Goal: Task Accomplishment & Management: Manage account settings

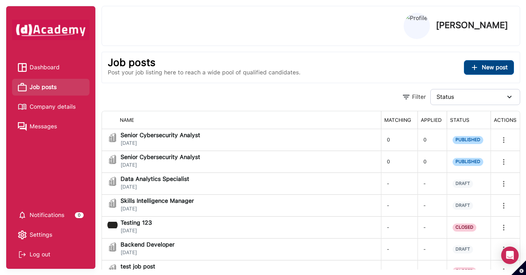
click at [495, 65] on span "New post" at bounding box center [495, 67] width 26 height 7
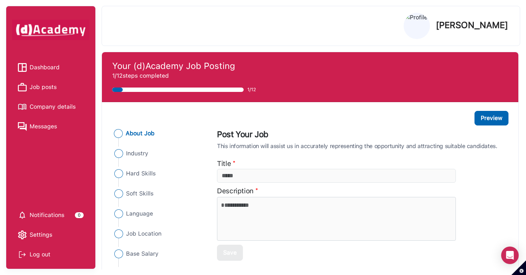
click at [50, 88] on span "Job posts" at bounding box center [43, 87] width 27 height 11
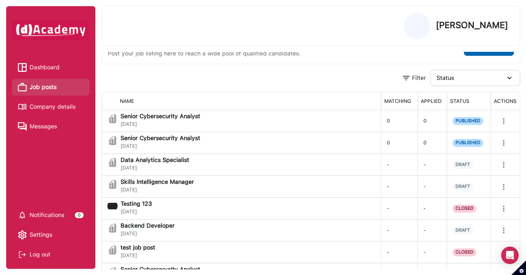
scroll to position [35, 0]
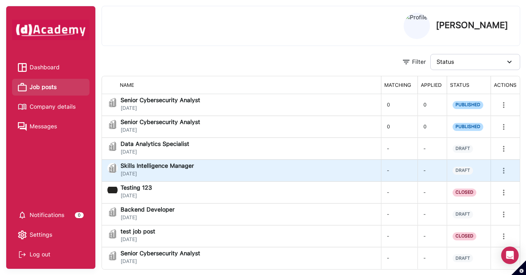
click at [238, 168] on div "Skills Intelligence Manager [DATE]" at bounding box center [241, 170] width 268 height 15
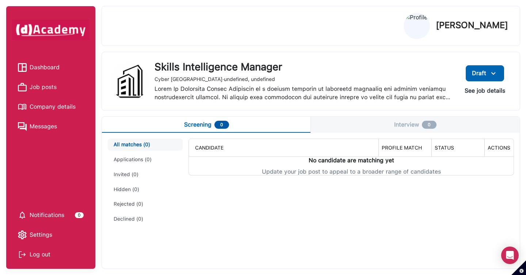
click at [477, 92] on button "See job details" at bounding box center [485, 90] width 52 height 13
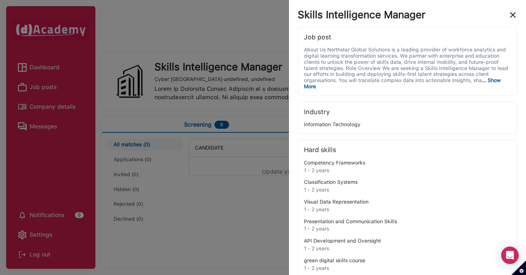
click at [511, 16] on img "close" at bounding box center [512, 15] width 9 height 9
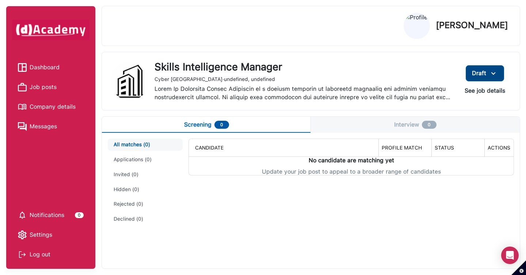
click at [495, 74] on img at bounding box center [493, 73] width 9 height 9
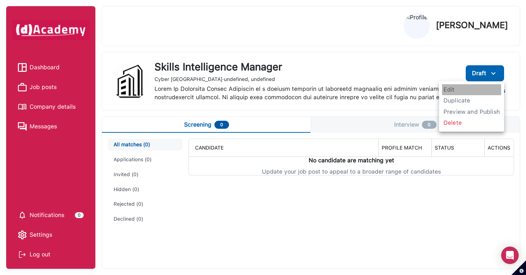
click at [460, 92] on span "Edit" at bounding box center [471, 89] width 59 height 11
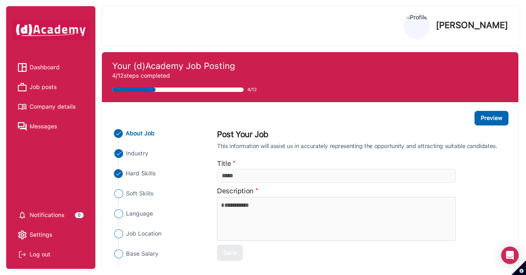
click at [125, 174] on li "Hard Skills" at bounding box center [158, 173] width 92 height 9
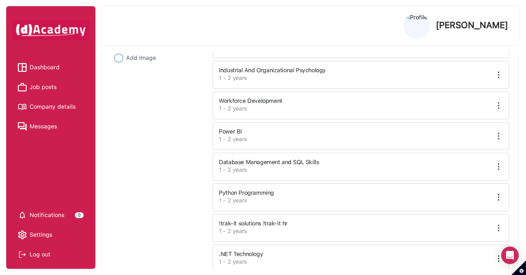
scroll to position [309, 0]
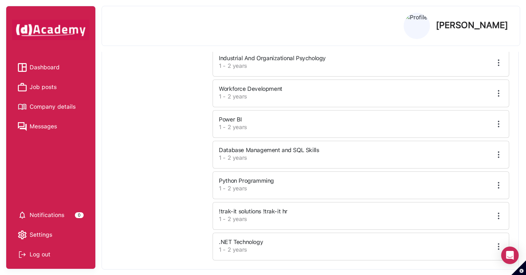
click at [500, 215] on img at bounding box center [498, 216] width 9 height 9
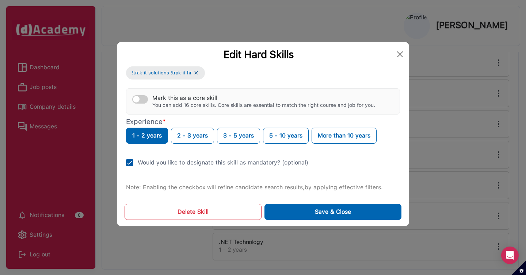
click at [232, 218] on button "Delete Skill" at bounding box center [193, 212] width 137 height 16
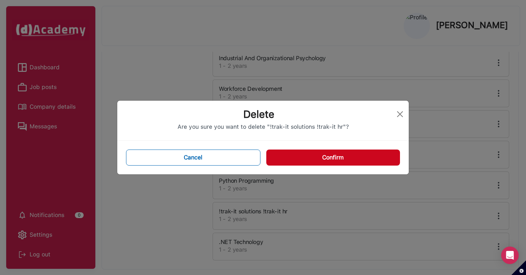
click at [347, 160] on button "Confirm" at bounding box center [333, 158] width 134 height 16
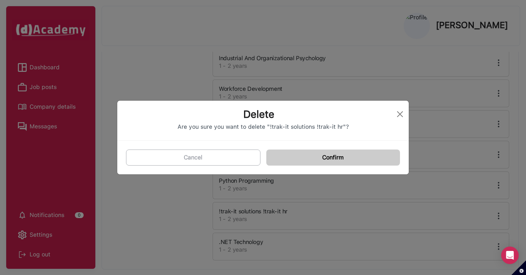
scroll to position [278, 0]
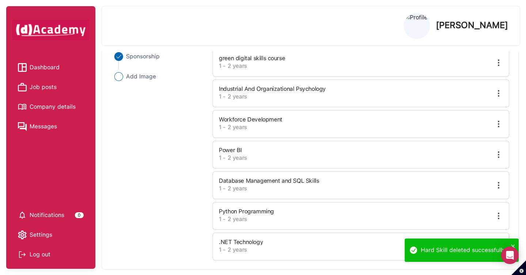
click at [58, 67] on span "Dashboard" at bounding box center [45, 67] width 30 height 11
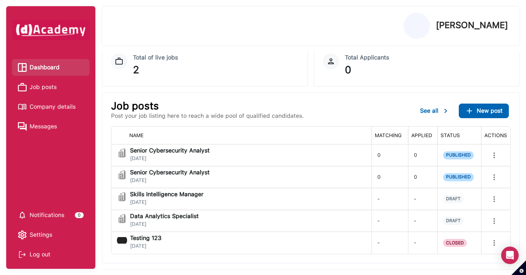
scroll to position [77, 0]
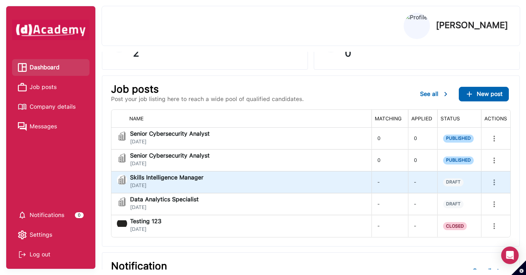
click at [261, 185] on div "Skills Intelligence Manager [DATE]" at bounding box center [241, 182] width 249 height 15
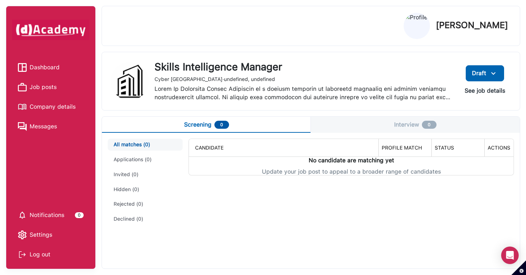
click at [472, 91] on button "See job details" at bounding box center [485, 90] width 52 height 13
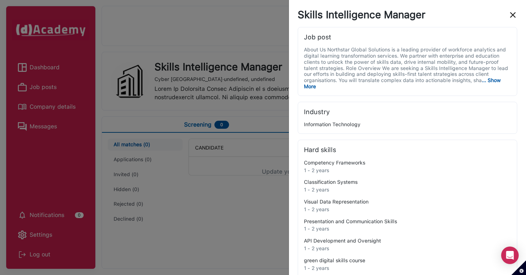
drag, startPoint x: 512, startPoint y: 16, endPoint x: 512, endPoint y: 22, distance: 5.8
click at [512, 16] on img "close" at bounding box center [512, 15] width 9 height 9
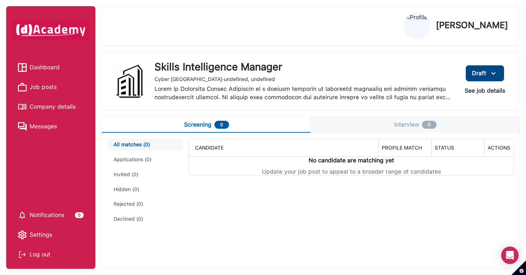
click at [497, 74] on img at bounding box center [493, 73] width 9 height 9
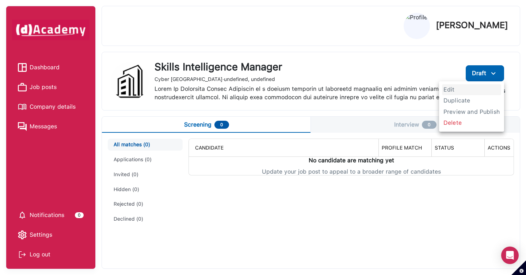
click at [454, 89] on span "Edit" at bounding box center [471, 89] width 59 height 11
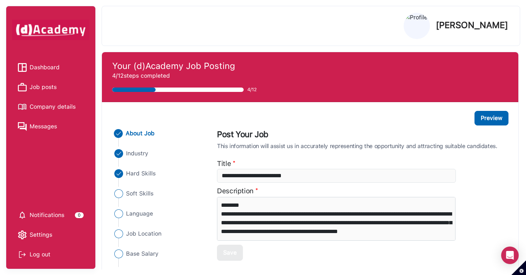
click at [139, 176] on span "Hard Skills" at bounding box center [141, 173] width 30 height 9
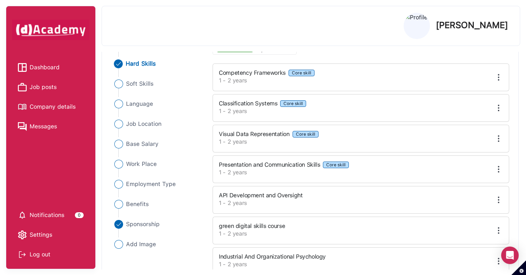
scroll to position [108, 0]
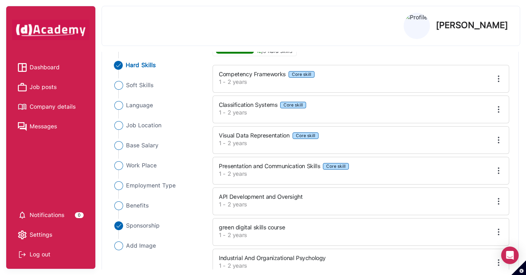
click at [378, 85] on label "1 - 2 years" at bounding box center [324, 82] width 211 height 9
click at [500, 79] on img at bounding box center [498, 78] width 9 height 9
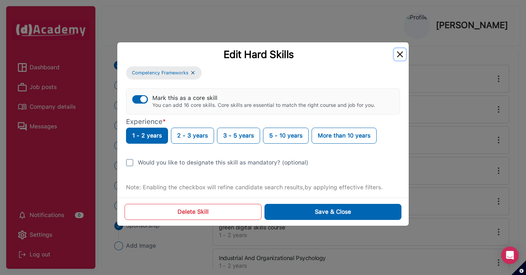
click at [398, 56] on button "Close" at bounding box center [400, 55] width 12 height 12
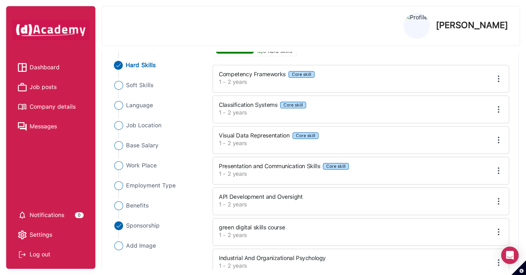
click at [436, 109] on div at bounding box center [470, 109] width 73 height 9
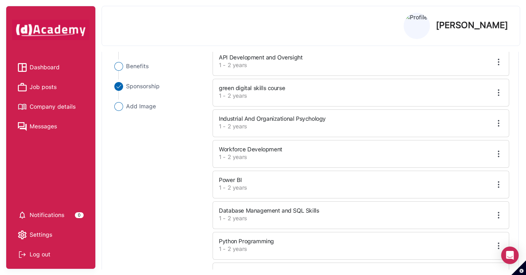
scroll to position [263, 0]
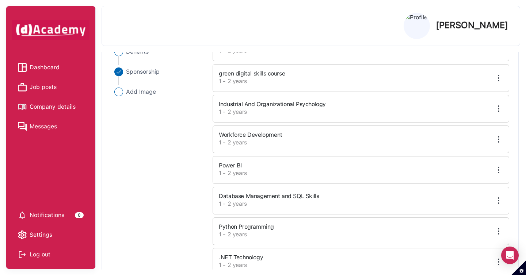
click at [495, 168] on img at bounding box center [498, 170] width 9 height 9
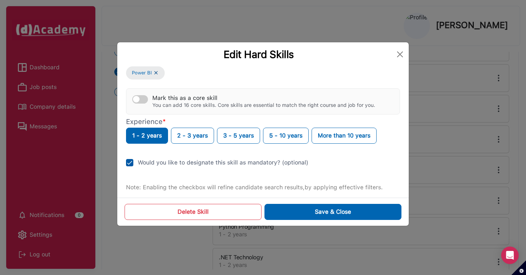
click at [133, 164] on img at bounding box center [129, 162] width 7 height 7
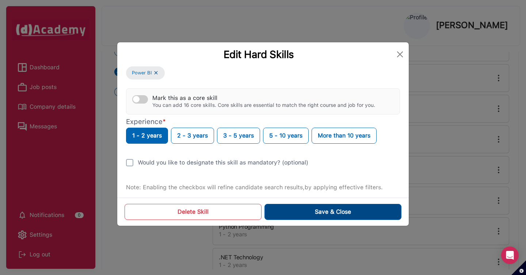
click at [295, 214] on button "Save & Close" at bounding box center [332, 212] width 137 height 16
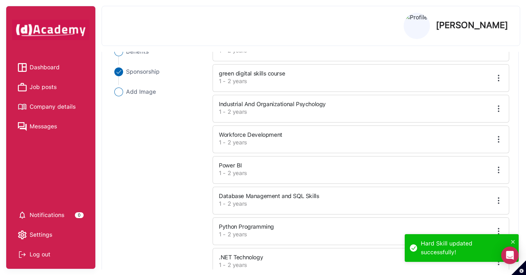
click at [499, 232] on img at bounding box center [498, 231] width 9 height 9
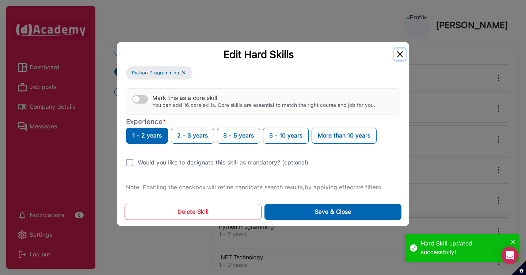
click at [398, 55] on button "Close" at bounding box center [400, 55] width 12 height 12
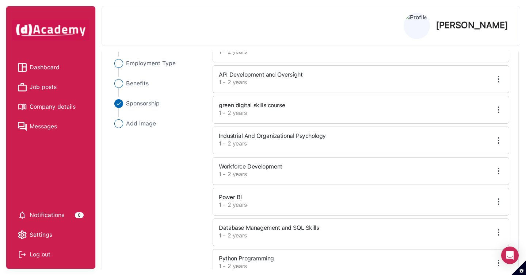
scroll to position [208, 0]
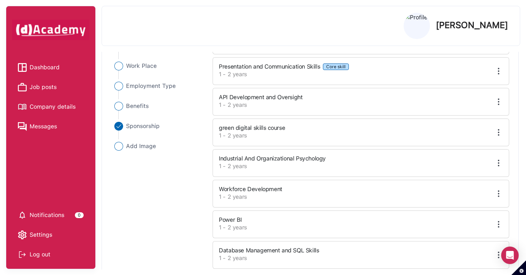
click at [50, 92] on span "Job posts" at bounding box center [43, 87] width 27 height 11
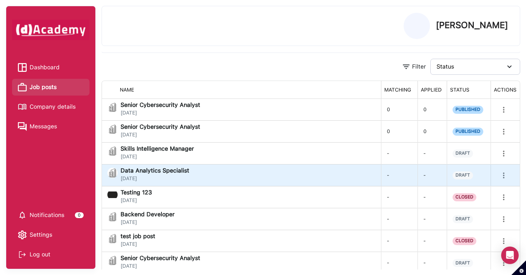
scroll to position [35, 0]
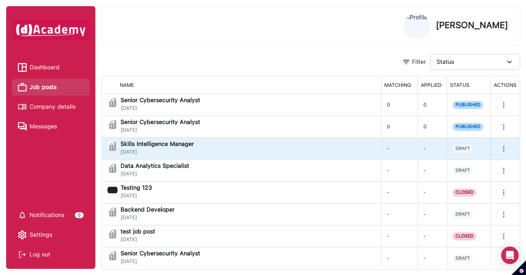
click at [201, 151] on div "Skills Intelligence Manager [DATE]" at bounding box center [241, 148] width 268 height 15
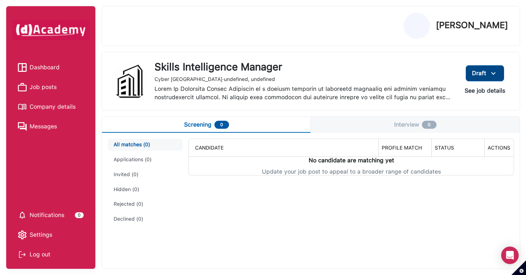
click at [497, 72] on img at bounding box center [493, 73] width 9 height 9
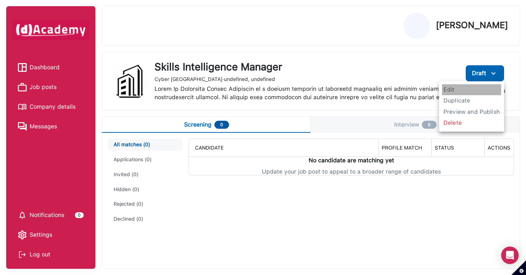
click at [468, 91] on span "Edit" at bounding box center [471, 89] width 59 height 11
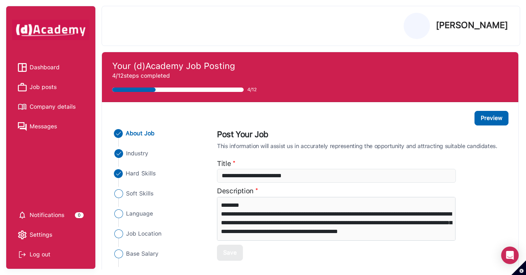
click at [152, 171] on span "Hard Skills" at bounding box center [141, 173] width 30 height 9
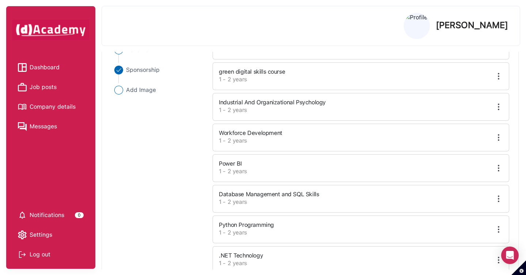
scroll to position [278, 0]
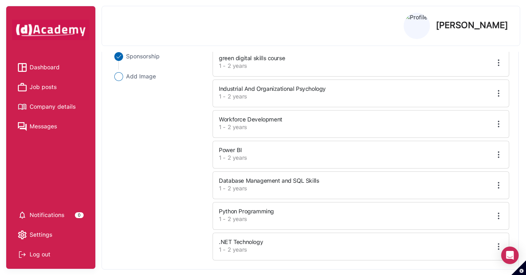
click at [477, 242] on div at bounding box center [470, 246] width 73 height 9
click at [491, 248] on div at bounding box center [470, 246] width 73 height 9
click at [497, 248] on img at bounding box center [498, 246] width 9 height 9
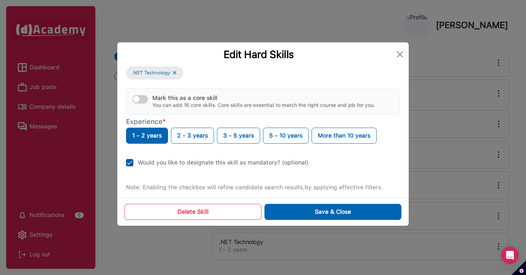
click at [132, 162] on img at bounding box center [129, 162] width 7 height 7
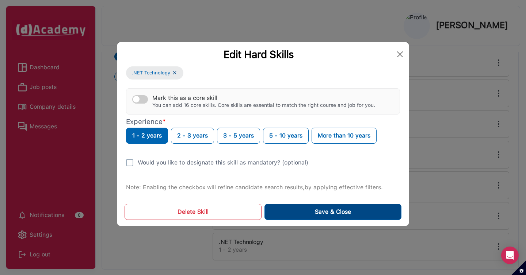
click at [332, 213] on div "Save & Close" at bounding box center [333, 212] width 36 height 9
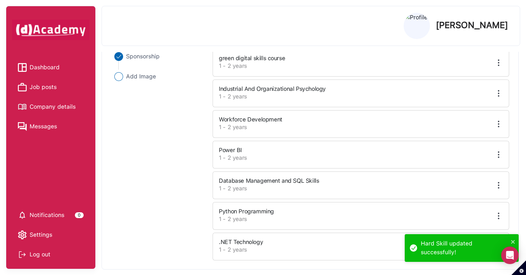
click at [47, 87] on span "Job posts" at bounding box center [43, 87] width 27 height 11
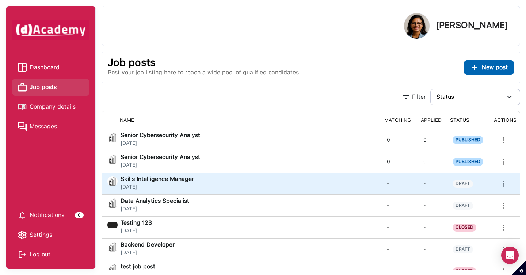
click at [201, 186] on div "Skills Intelligence Manager [DATE]" at bounding box center [241, 183] width 268 height 15
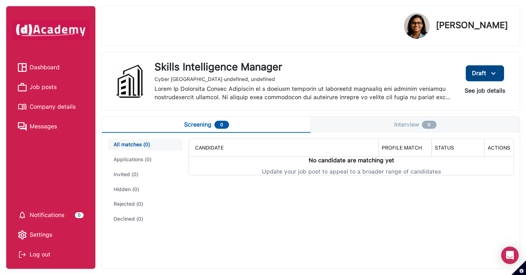
click at [493, 76] on img at bounding box center [493, 73] width 9 height 9
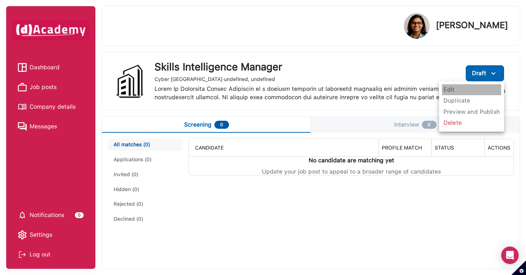
click at [471, 91] on span "Edit" at bounding box center [471, 89] width 59 height 11
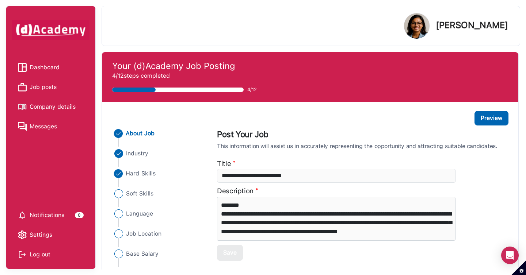
click at [143, 173] on span "Hard Skills" at bounding box center [141, 173] width 30 height 9
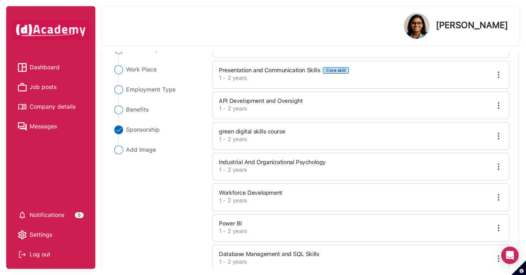
scroll to position [278, 0]
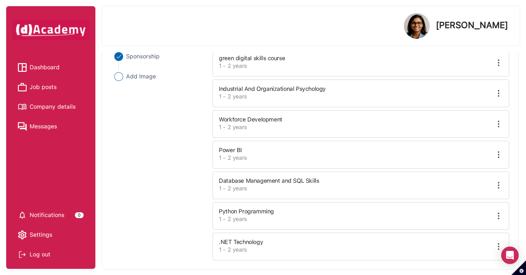
click at [494, 247] on div at bounding box center [470, 246] width 73 height 9
click at [496, 247] on img at bounding box center [498, 246] width 9 height 9
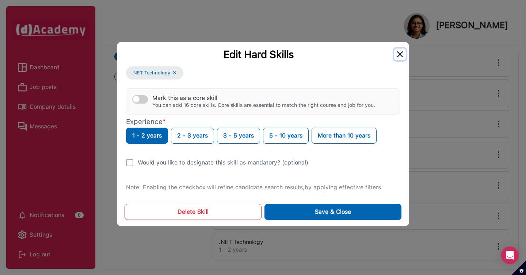
click at [400, 57] on button "Close" at bounding box center [400, 55] width 12 height 12
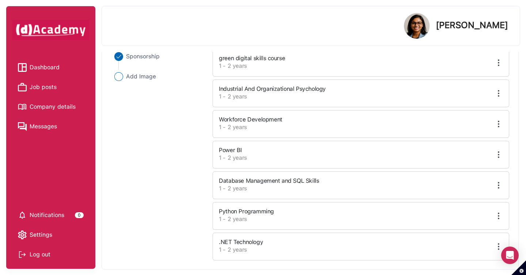
click at [502, 213] on img at bounding box center [498, 216] width 9 height 9
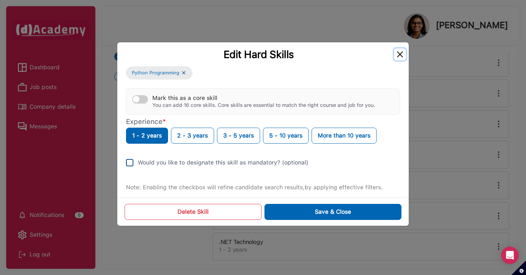
click at [397, 57] on button "Close" at bounding box center [400, 55] width 12 height 12
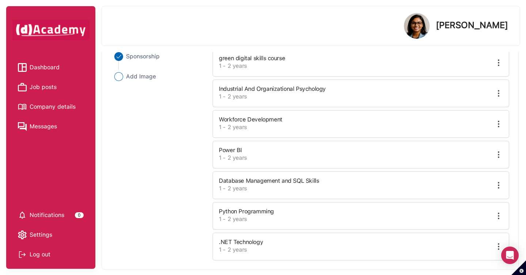
click at [497, 185] on img at bounding box center [498, 185] width 9 height 9
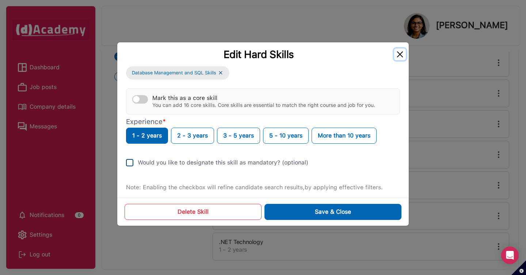
click at [397, 53] on button "Close" at bounding box center [400, 55] width 12 height 12
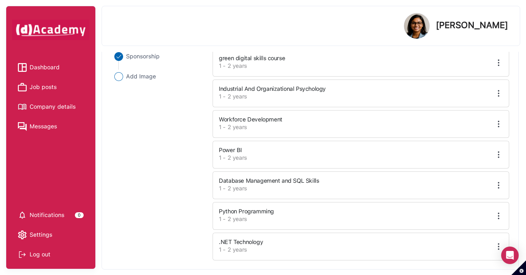
click at [498, 156] on img at bounding box center [498, 154] width 9 height 9
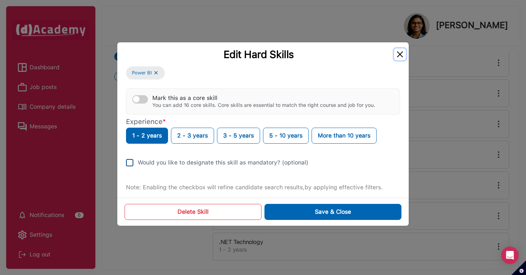
click at [401, 58] on button "Close" at bounding box center [400, 55] width 12 height 12
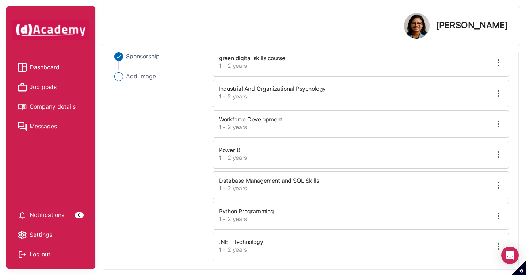
click at [500, 125] on img at bounding box center [498, 124] width 9 height 9
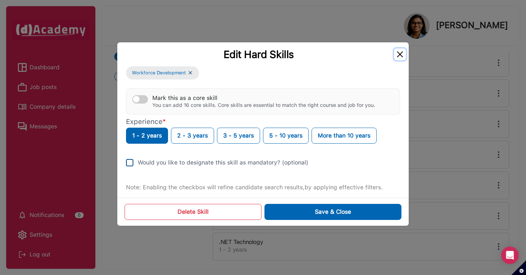
click at [400, 57] on button "Close" at bounding box center [400, 55] width 12 height 12
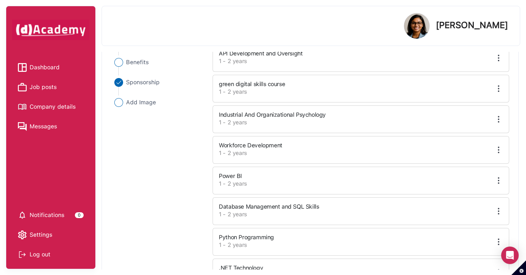
scroll to position [249, 0]
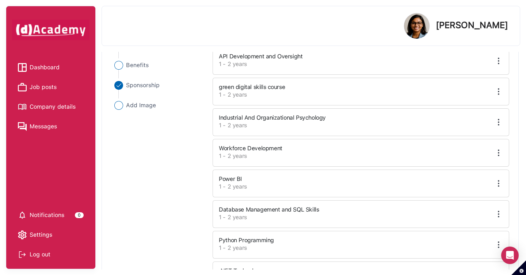
click at [499, 124] on img at bounding box center [498, 122] width 9 height 9
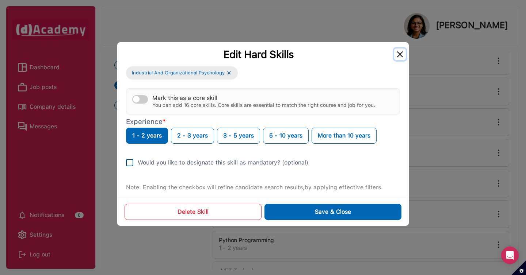
drag, startPoint x: 399, startPoint y: 53, endPoint x: 416, endPoint y: 60, distance: 17.5
click at [399, 53] on button "Close" at bounding box center [400, 55] width 12 height 12
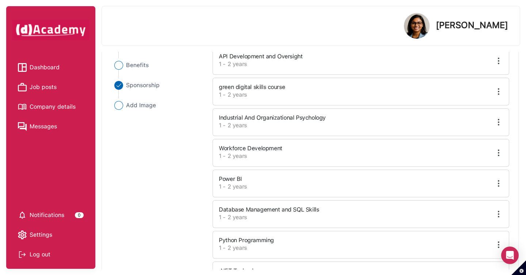
click at [500, 117] on div "Industrial And Organizational Psychology 1 - 2 years" at bounding box center [361, 122] width 305 height 27
click at [499, 119] on img at bounding box center [498, 122] width 9 height 9
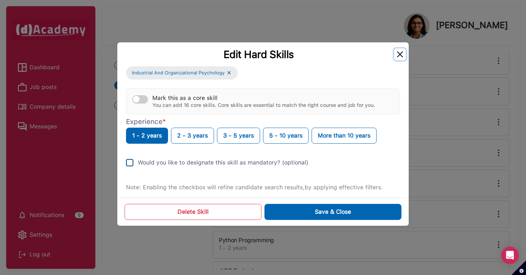
click at [397, 53] on button "Close" at bounding box center [400, 55] width 12 height 12
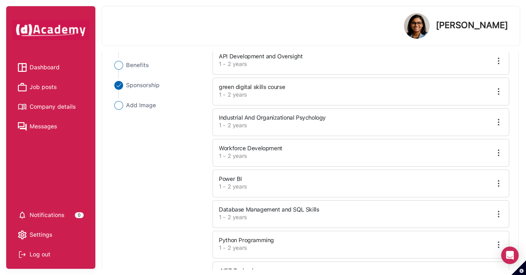
click at [500, 91] on img at bounding box center [498, 91] width 9 height 9
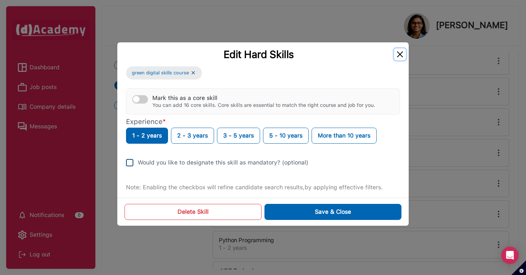
drag, startPoint x: 401, startPoint y: 55, endPoint x: 444, endPoint y: 58, distance: 43.9
click at [401, 55] on button "Close" at bounding box center [400, 55] width 12 height 12
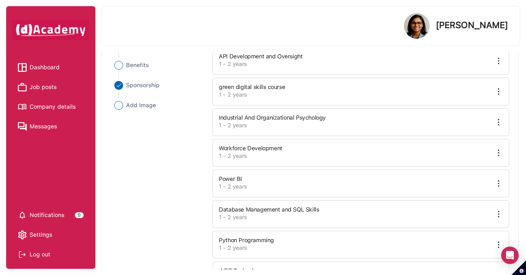
click at [502, 64] on img at bounding box center [498, 61] width 9 height 9
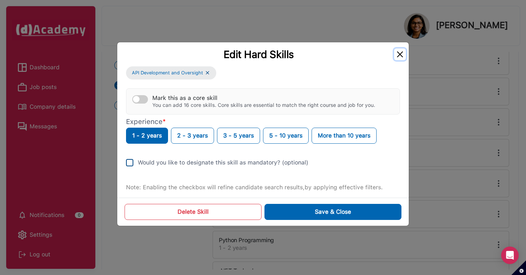
click at [398, 58] on button "Close" at bounding box center [400, 55] width 12 height 12
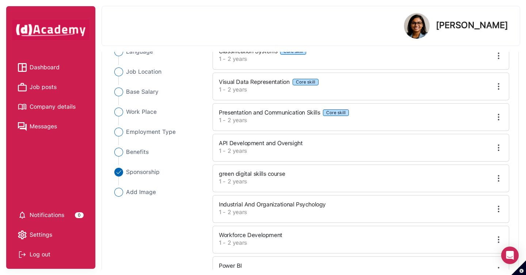
scroll to position [145, 0]
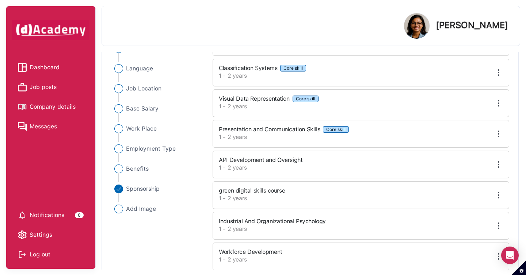
click at [496, 135] on img at bounding box center [498, 134] width 9 height 9
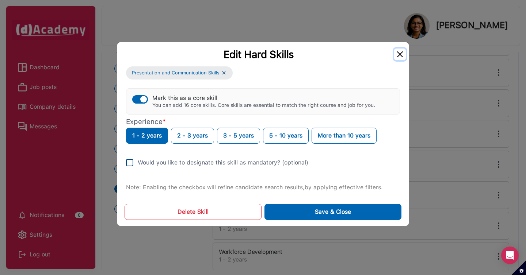
click at [399, 55] on button "Close" at bounding box center [400, 55] width 12 height 12
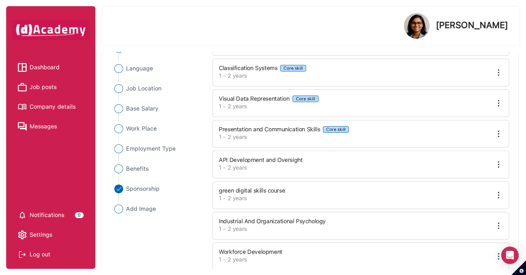
click at [497, 103] on img at bounding box center [498, 103] width 9 height 9
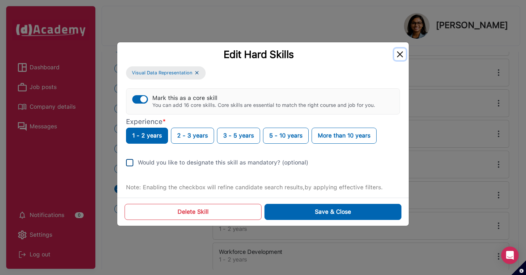
click at [401, 59] on button "Close" at bounding box center [400, 55] width 12 height 12
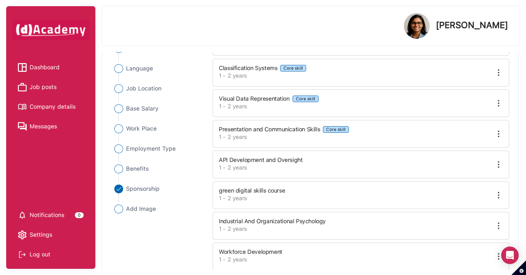
click at [500, 73] on img at bounding box center [498, 72] width 9 height 9
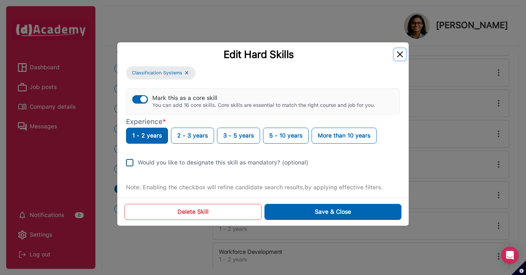
drag, startPoint x: 399, startPoint y: 55, endPoint x: 428, endPoint y: 76, distance: 35.4
click at [399, 55] on button "Close" at bounding box center [400, 55] width 12 height 12
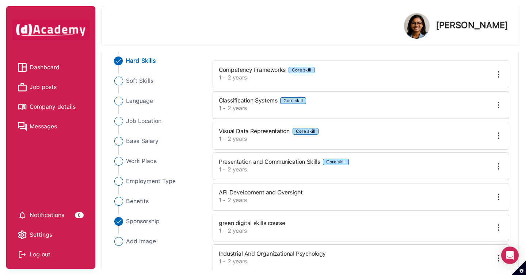
scroll to position [87, 0]
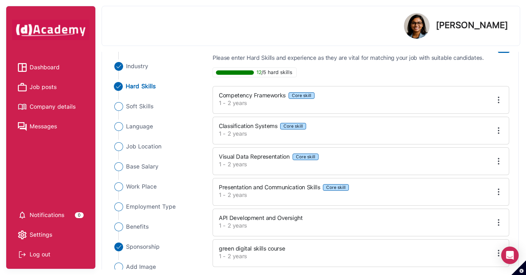
click at [496, 103] on img at bounding box center [498, 100] width 9 height 9
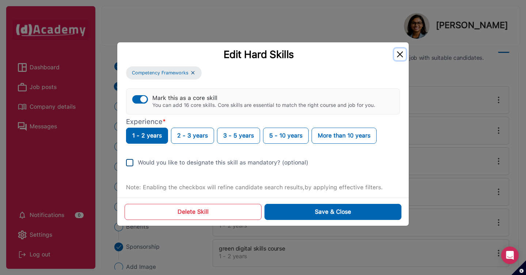
click at [402, 54] on button "Close" at bounding box center [400, 55] width 12 height 12
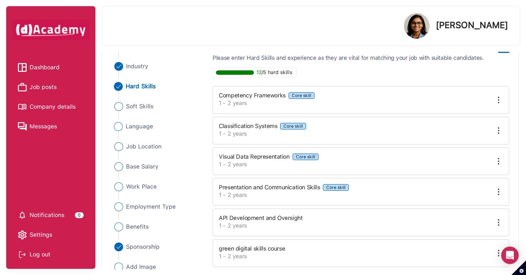
click at [129, 123] on span "Language" at bounding box center [139, 126] width 27 height 9
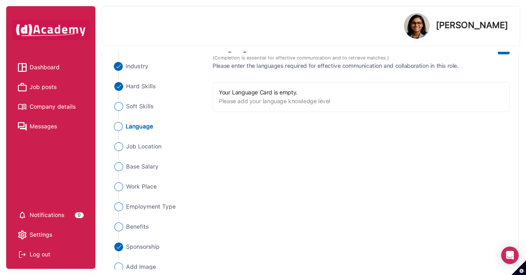
click at [134, 68] on span "Industry" at bounding box center [137, 66] width 23 height 9
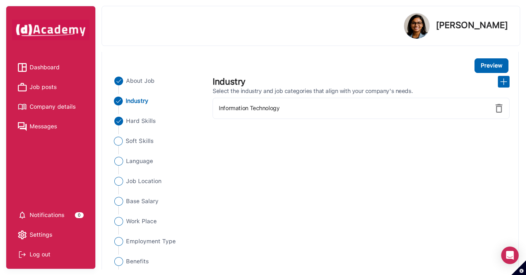
scroll to position [0, 0]
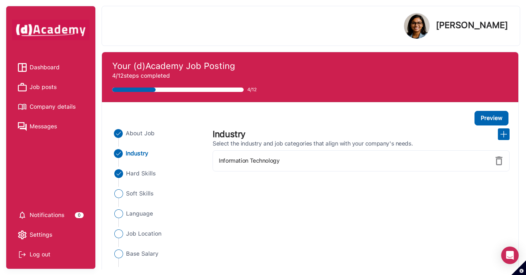
click at [136, 134] on span "About Job" at bounding box center [140, 133] width 29 height 9
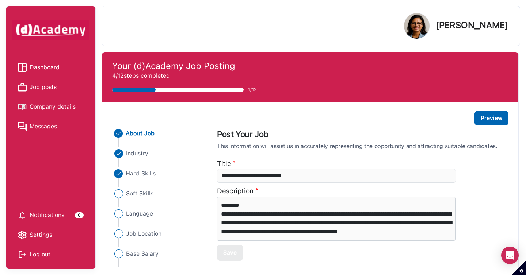
click at [143, 175] on span "Hard Skills" at bounding box center [141, 173] width 30 height 9
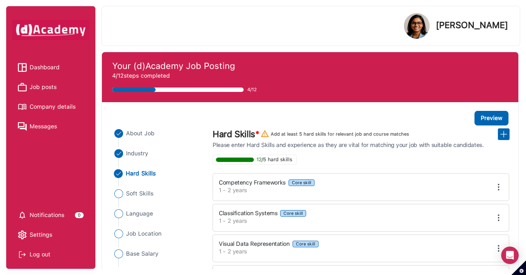
click at [50, 88] on span "Job posts" at bounding box center [43, 87] width 27 height 11
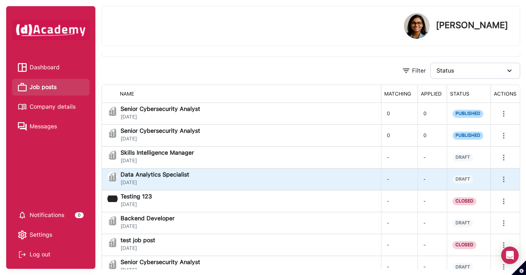
scroll to position [35, 0]
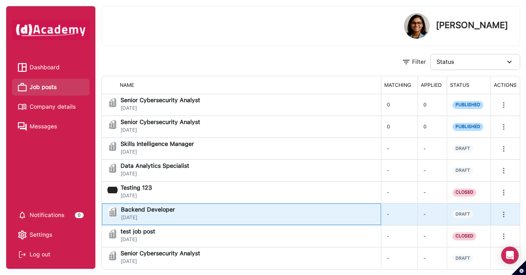
click at [246, 213] on div "Backend Developer [DATE]" at bounding box center [241, 214] width 267 height 15
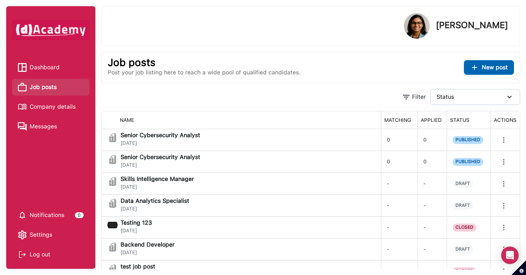
scroll to position [35, 0]
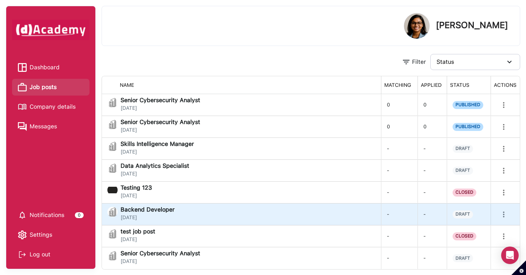
click at [153, 216] on span "[DATE]" at bounding box center [148, 218] width 54 height 6
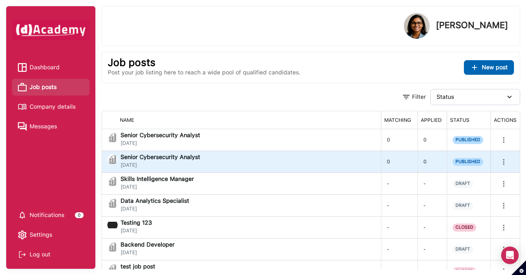
scroll to position [35, 0]
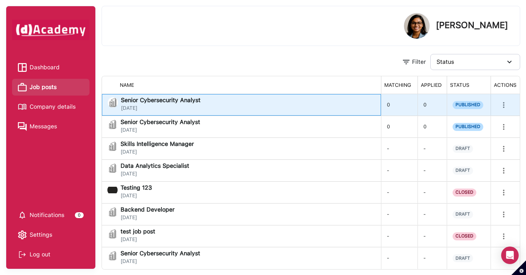
click at [331, 108] on div "Senior Cybersecurity Analyst [DATE]" at bounding box center [241, 104] width 267 height 15
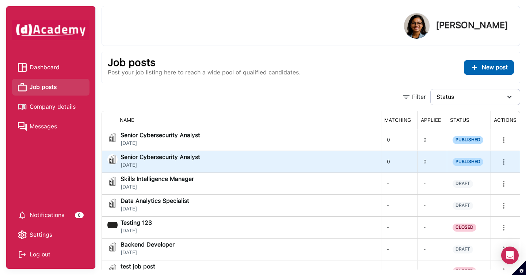
click at [299, 158] on div "Senior Cybersecurity Analyst [DATE]" at bounding box center [241, 161] width 268 height 15
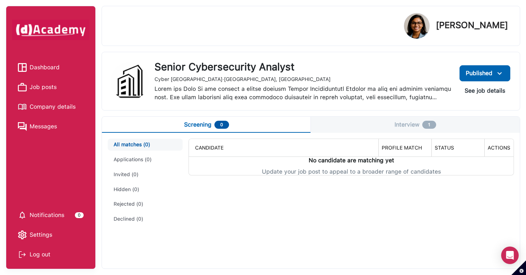
click at [401, 125] on button "Interview 1" at bounding box center [415, 125] width 209 height 16
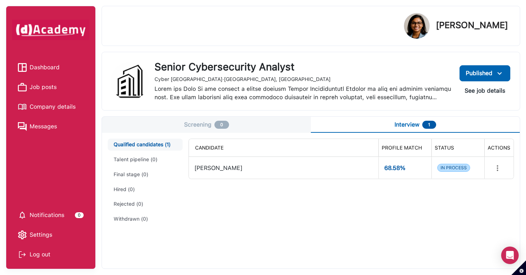
click at [229, 122] on button "Screening 0" at bounding box center [206, 125] width 209 height 16
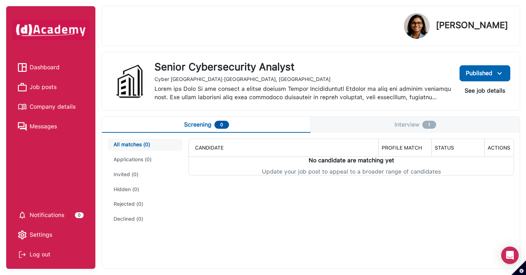
click at [52, 67] on span "Dashboard" at bounding box center [45, 67] width 30 height 11
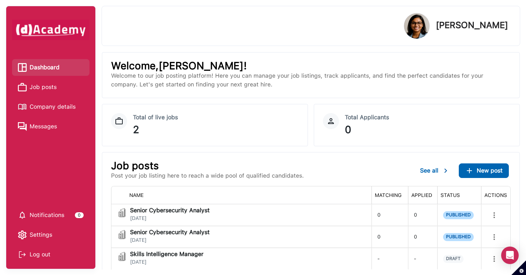
scroll to position [81, 0]
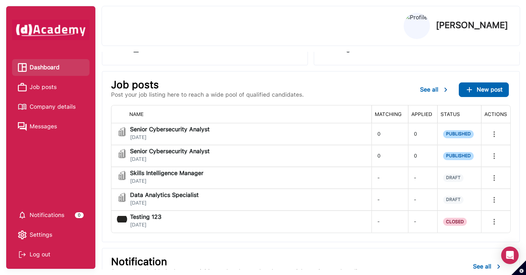
click at [256, 174] on div "Skills Intelligence Manager [DATE]" at bounding box center [241, 178] width 249 height 15
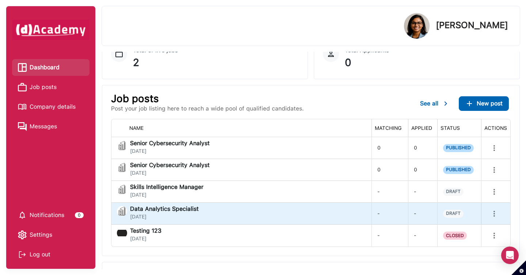
scroll to position [77, 0]
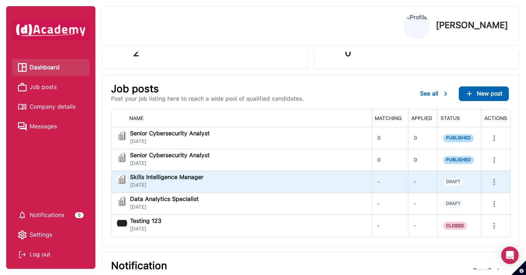
click at [249, 179] on div "Skills Intelligence Manager [DATE]" at bounding box center [241, 182] width 249 height 15
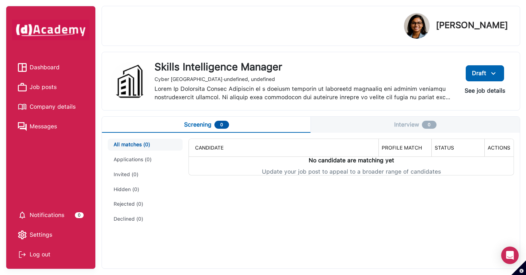
click at [196, 69] on div "Skills Intelligence Manager" at bounding box center [303, 67] width 298 height 12
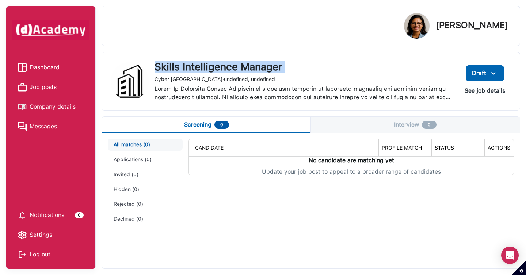
click at [196, 69] on div "Skills Intelligence Manager" at bounding box center [303, 67] width 298 height 12
copy div "Skills Intelligence Manager"
